Goal: Information Seeking & Learning: Learn about a topic

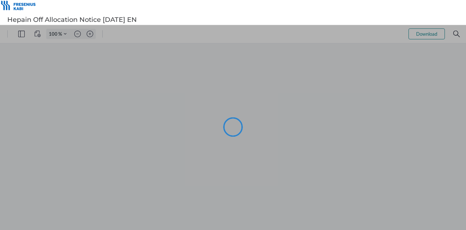
type input "61"
